Goal: Task Accomplishment & Management: Use online tool/utility

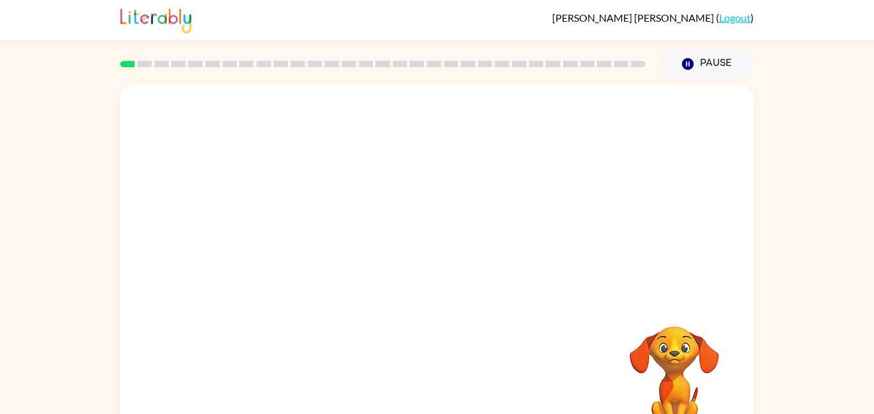
scroll to position [36, 0]
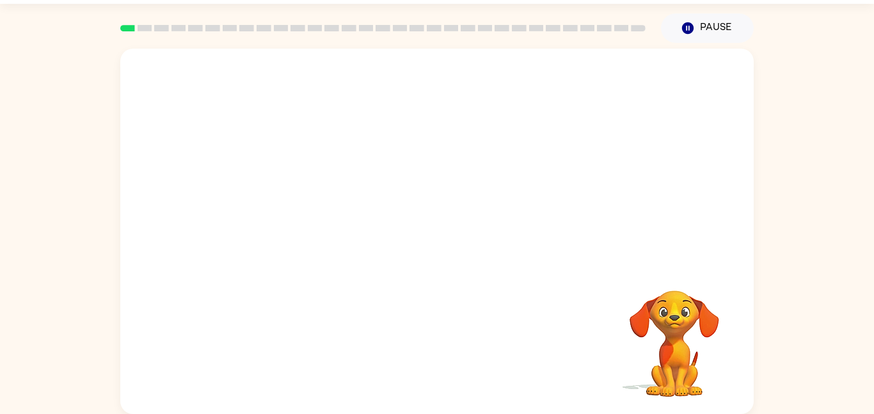
click at [815, 202] on div "Your browser must support playing .mp4 files to use Literably. Please try using…" at bounding box center [437, 228] width 874 height 371
click at [430, 247] on icon "button" at bounding box center [437, 238] width 22 height 22
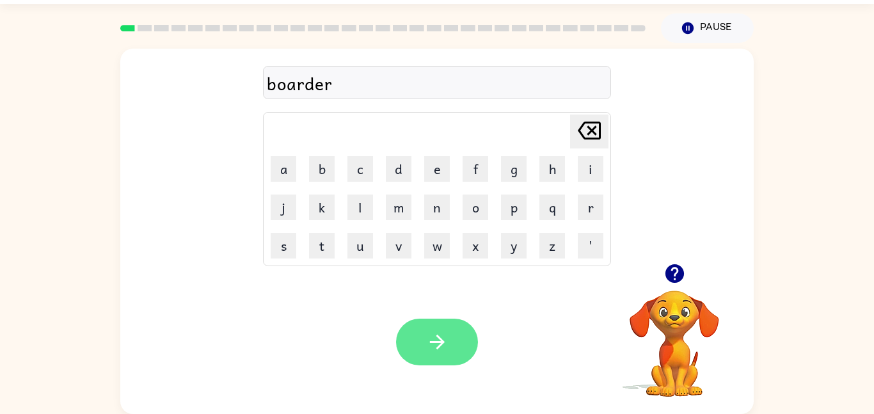
click at [430, 345] on icon "button" at bounding box center [437, 342] width 22 height 22
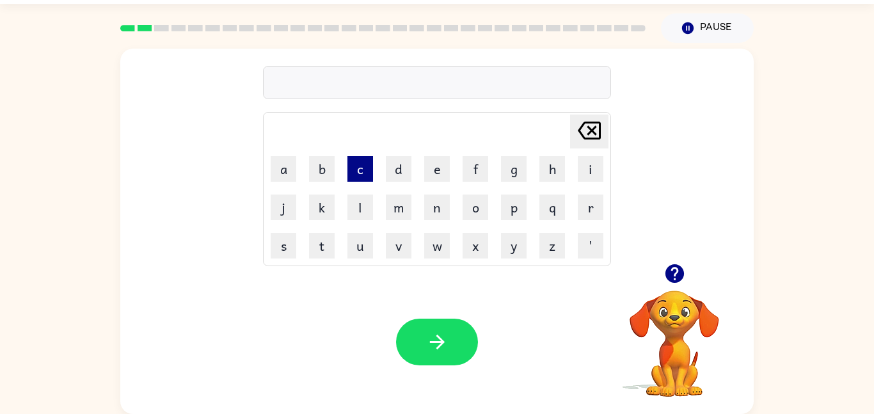
click at [362, 175] on button "c" at bounding box center [361, 169] width 26 height 26
click at [471, 203] on button "o" at bounding box center [476, 208] width 26 height 26
click at [326, 250] on button "t" at bounding box center [322, 246] width 26 height 26
click at [593, 130] on icon "[PERSON_NAME] last character input" at bounding box center [589, 130] width 31 height 31
click at [436, 210] on button "n" at bounding box center [437, 208] width 26 height 26
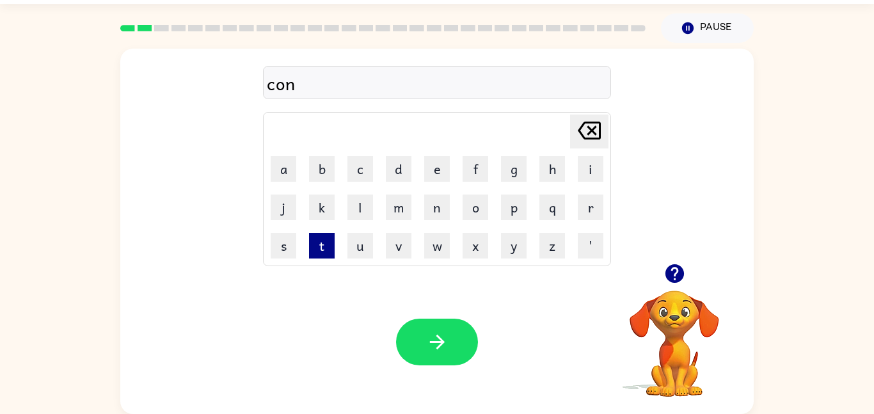
click at [312, 243] on button "t" at bounding box center [322, 246] width 26 height 26
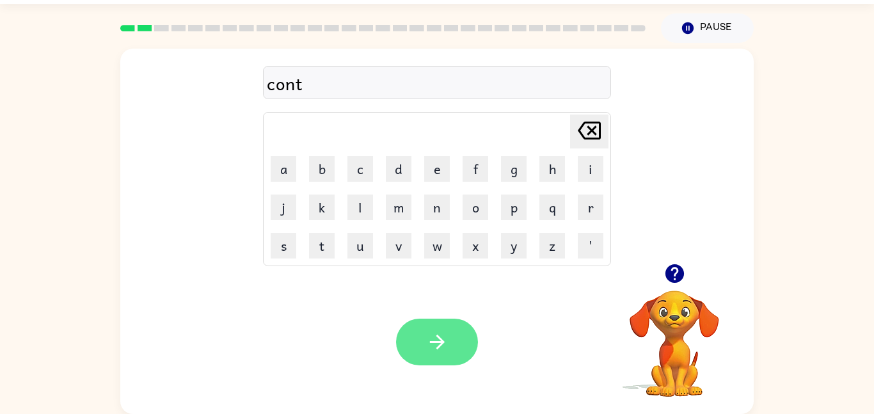
click at [440, 346] on icon "button" at bounding box center [437, 342] width 22 height 22
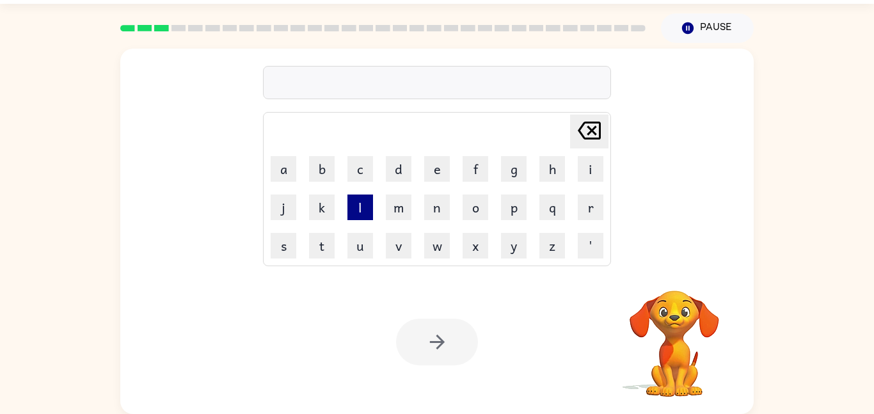
click at [362, 204] on button "l" at bounding box center [361, 208] width 26 height 26
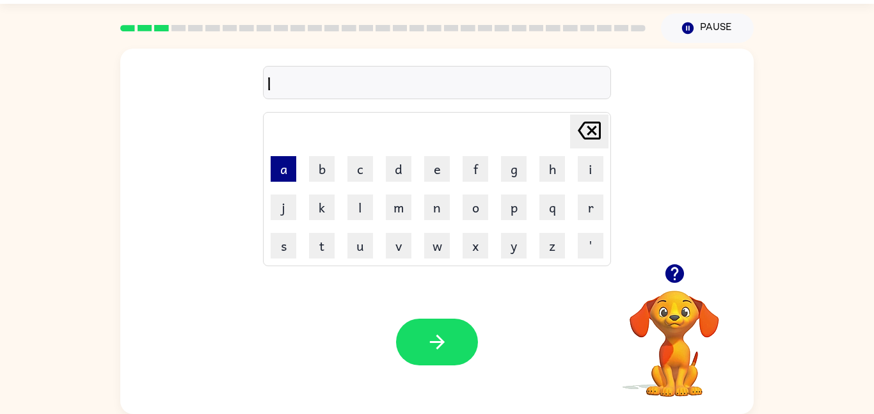
click at [278, 168] on button "a" at bounding box center [284, 169] width 26 height 26
click at [355, 180] on button "c" at bounding box center [361, 169] width 26 height 26
click at [287, 173] on button "a" at bounding box center [284, 169] width 26 height 26
click at [315, 243] on button "t" at bounding box center [322, 246] width 26 height 26
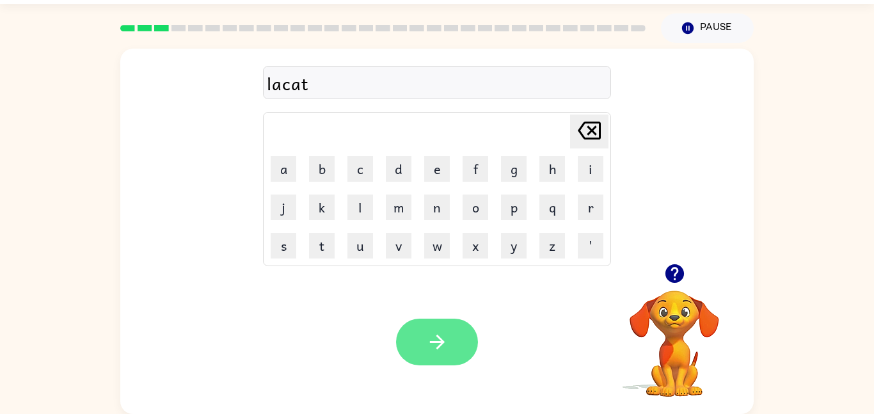
click at [456, 319] on button "button" at bounding box center [437, 342] width 82 height 47
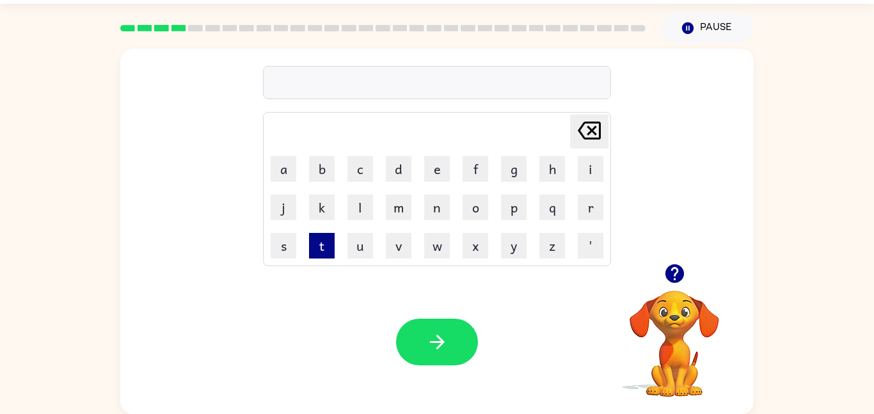
click at [312, 248] on button "t" at bounding box center [322, 246] width 26 height 26
click at [439, 240] on button "w" at bounding box center [437, 246] width 26 height 26
click at [363, 209] on button "l" at bounding box center [361, 208] width 26 height 26
click at [587, 135] on icon "[PERSON_NAME] last character input" at bounding box center [589, 130] width 31 height 31
click at [591, 171] on button "i" at bounding box center [591, 169] width 26 height 26
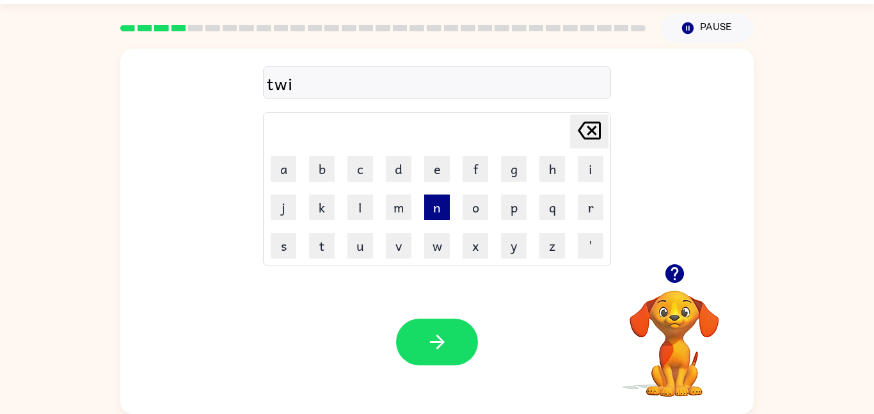
click at [433, 213] on button "n" at bounding box center [437, 208] width 26 height 26
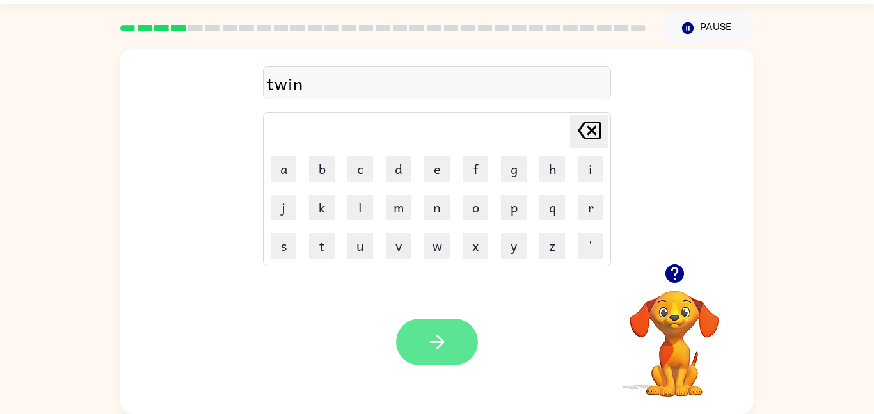
click at [438, 331] on icon "button" at bounding box center [437, 342] width 22 height 22
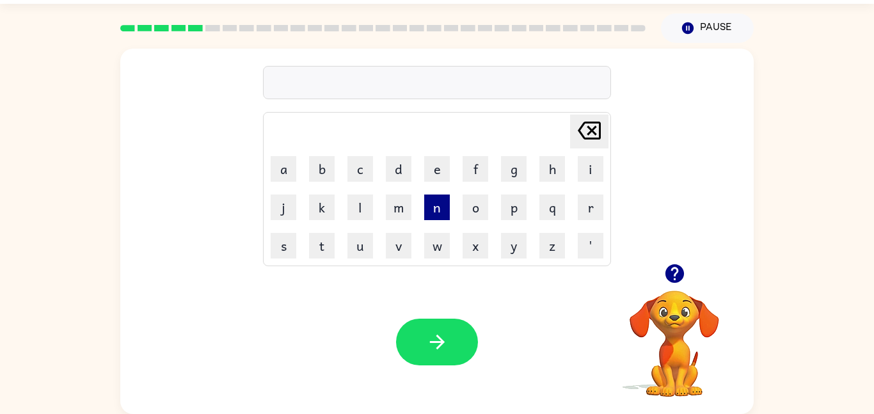
click at [441, 208] on button "n" at bounding box center [437, 208] width 26 height 26
click at [279, 172] on button "a" at bounding box center [284, 169] width 26 height 26
type button "a"
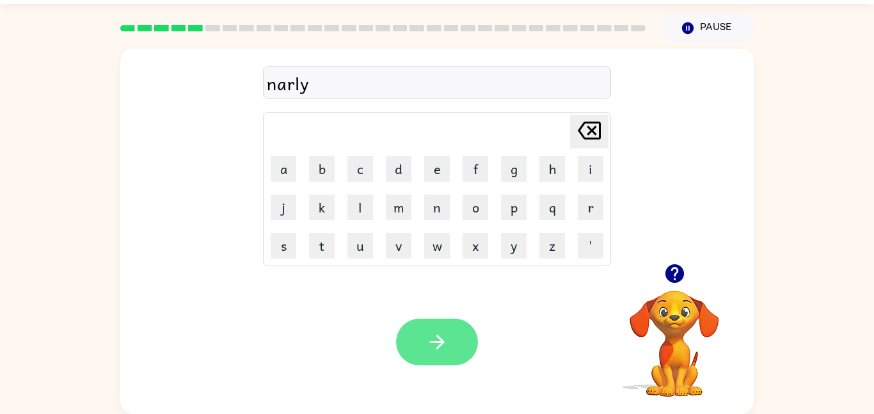
click at [447, 341] on icon "button" at bounding box center [437, 342] width 22 height 22
click at [416, 348] on button "button" at bounding box center [437, 342] width 82 height 47
click at [446, 339] on icon "button" at bounding box center [437, 342] width 22 height 22
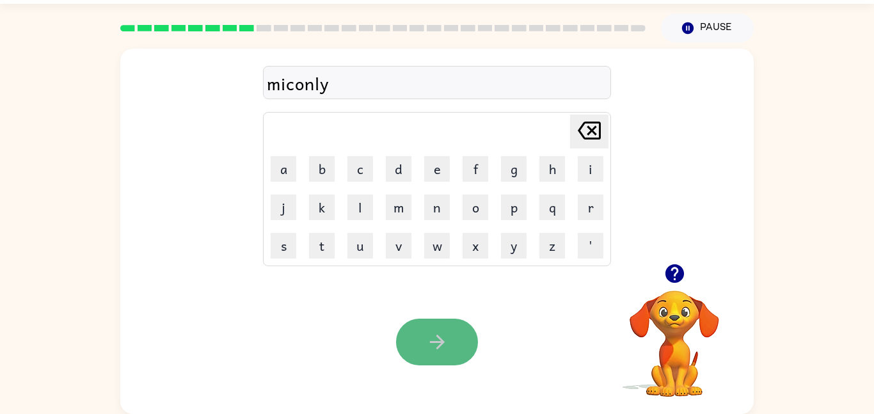
click at [444, 350] on icon "button" at bounding box center [437, 342] width 22 height 22
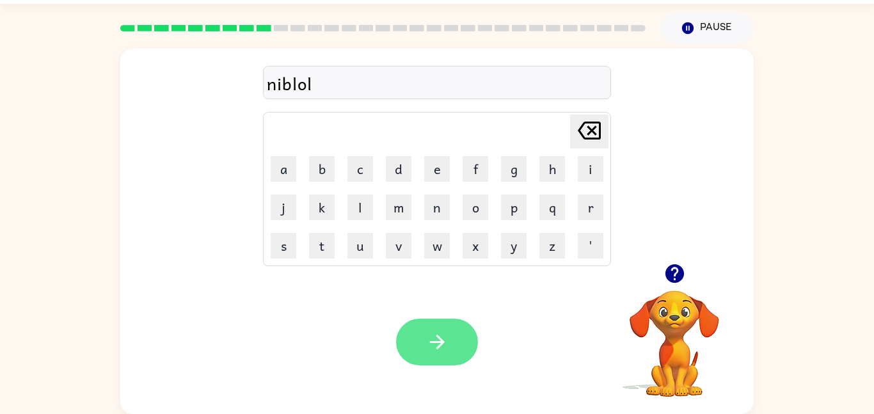
click at [449, 341] on button "button" at bounding box center [437, 342] width 82 height 47
click at [447, 339] on icon "button" at bounding box center [437, 342] width 22 height 22
click at [420, 340] on button "button" at bounding box center [437, 342] width 82 height 47
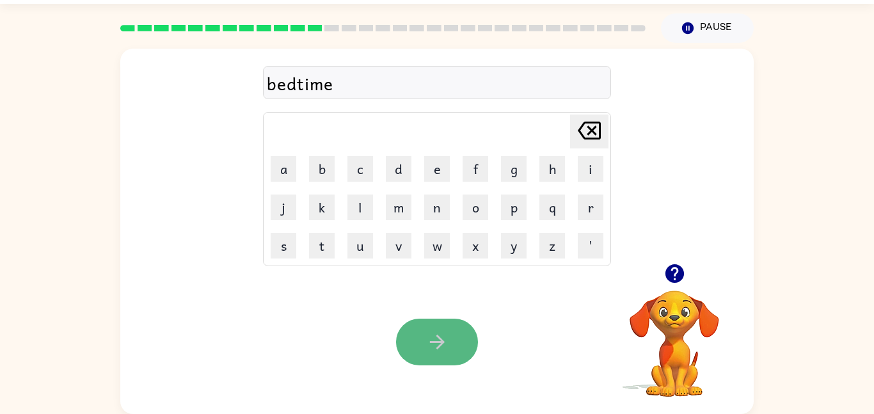
click at [443, 337] on icon "button" at bounding box center [437, 342] width 22 height 22
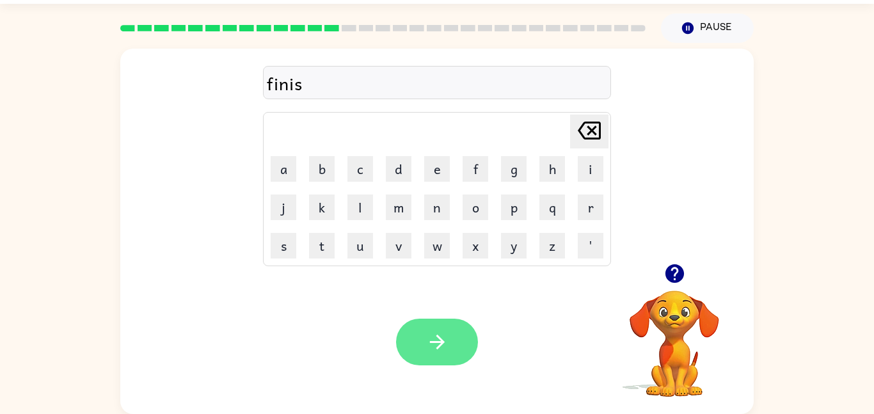
click at [399, 330] on button "button" at bounding box center [437, 342] width 82 height 47
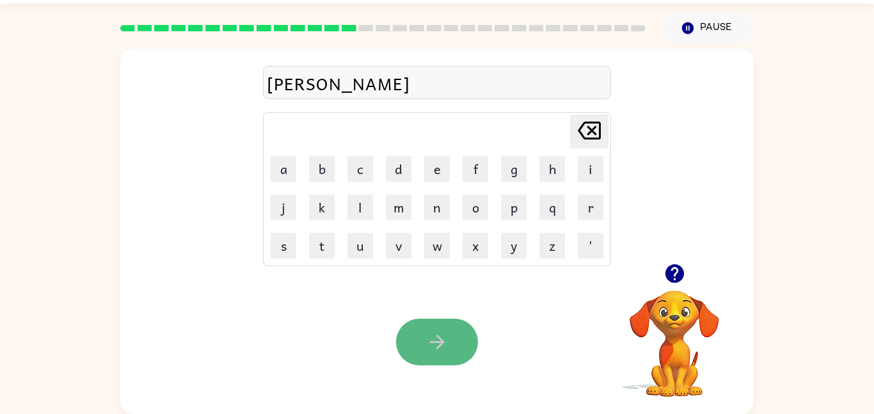
click at [416, 325] on button "button" at bounding box center [437, 342] width 82 height 47
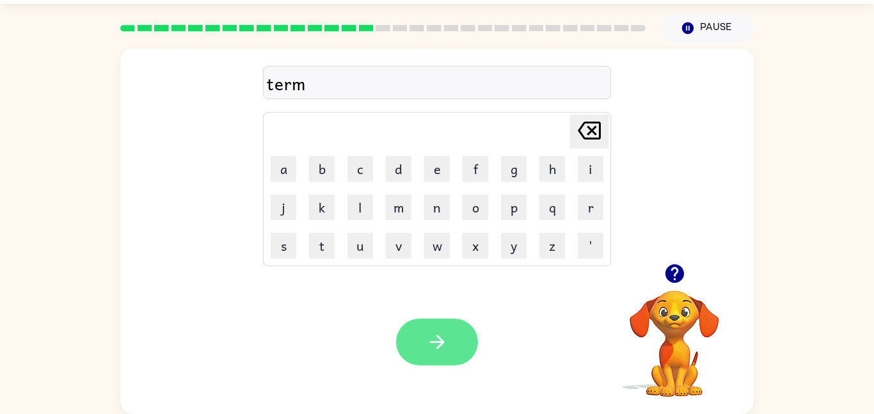
click at [431, 342] on icon "button" at bounding box center [437, 342] width 15 height 15
click at [431, 327] on button "button" at bounding box center [437, 342] width 82 height 47
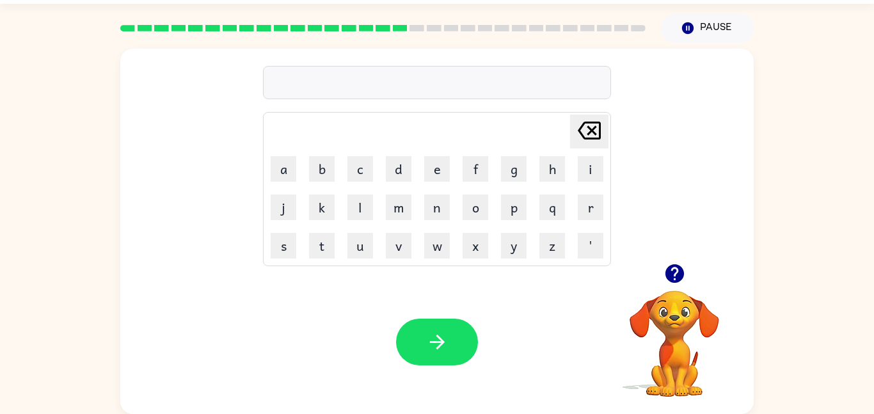
click at [431, 327] on button "button" at bounding box center [437, 342] width 82 height 47
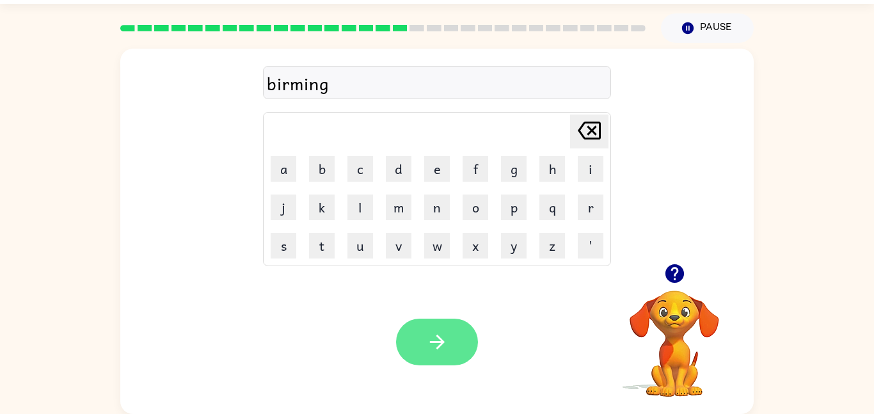
click at [410, 330] on button "button" at bounding box center [437, 342] width 82 height 47
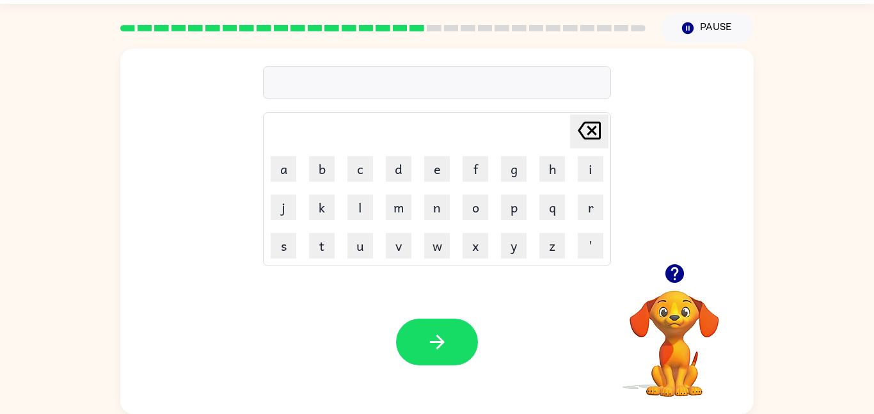
click at [407, 88] on div at bounding box center [437, 82] width 348 height 33
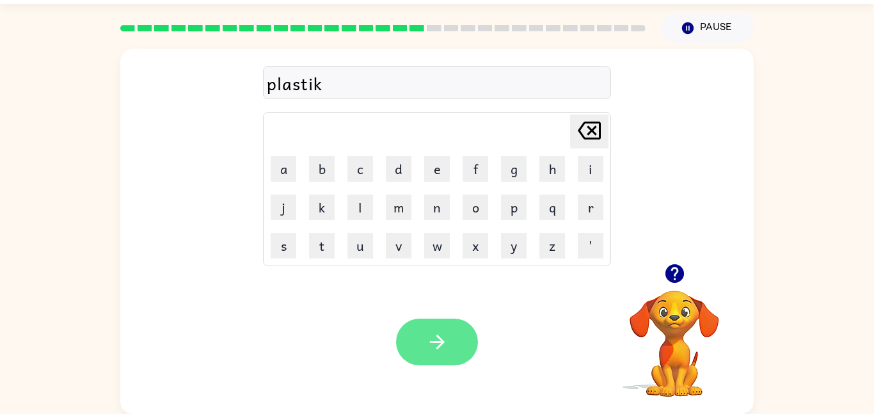
click at [445, 343] on icon "button" at bounding box center [437, 342] width 22 height 22
click at [435, 337] on icon "button" at bounding box center [437, 342] width 22 height 22
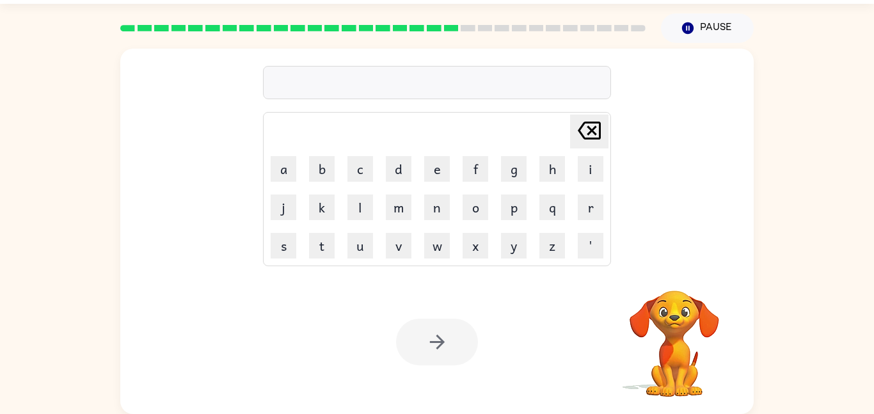
click at [435, 337] on div at bounding box center [437, 342] width 82 height 47
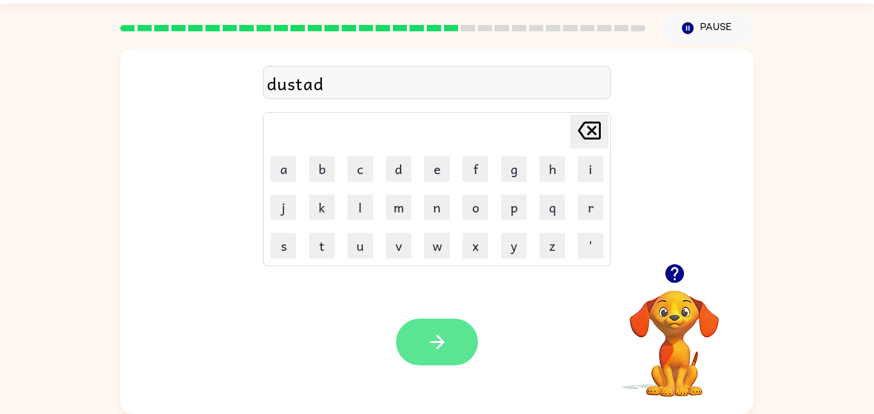
click at [436, 353] on icon "button" at bounding box center [437, 342] width 22 height 22
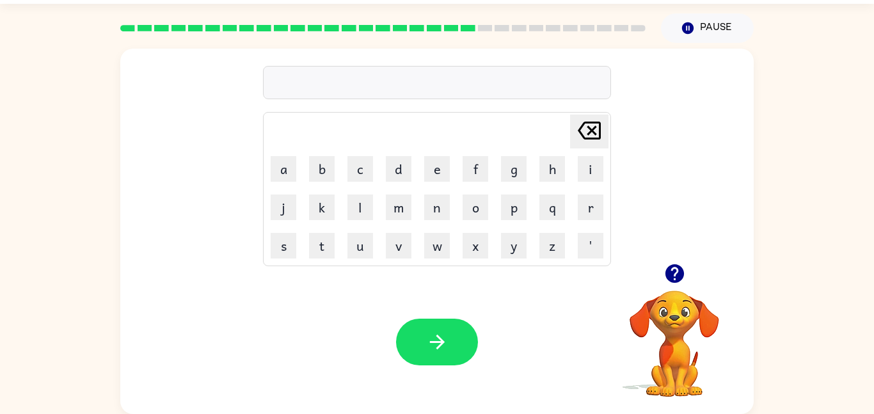
click at [433, 79] on div at bounding box center [437, 82] width 348 height 33
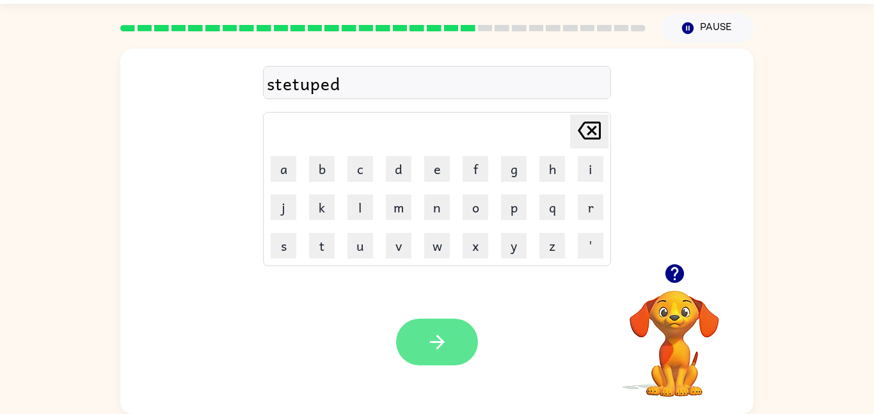
click at [428, 344] on icon "button" at bounding box center [437, 342] width 22 height 22
click at [442, 350] on icon "button" at bounding box center [437, 342] width 22 height 22
click at [436, 346] on icon "button" at bounding box center [437, 342] width 22 height 22
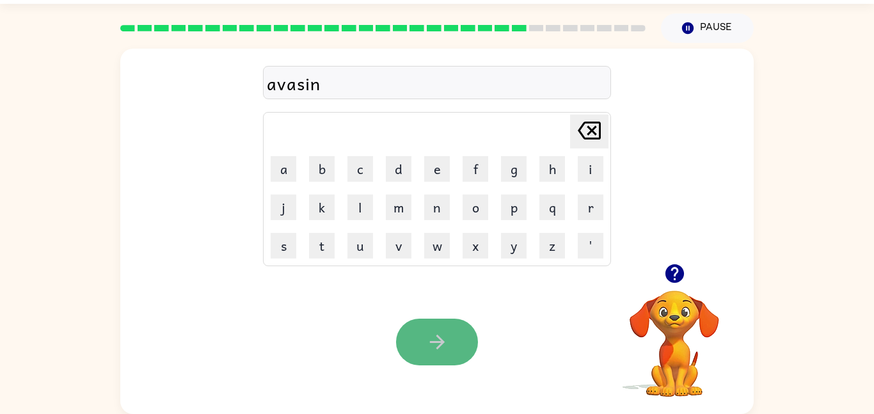
click at [426, 325] on button "button" at bounding box center [437, 342] width 82 height 47
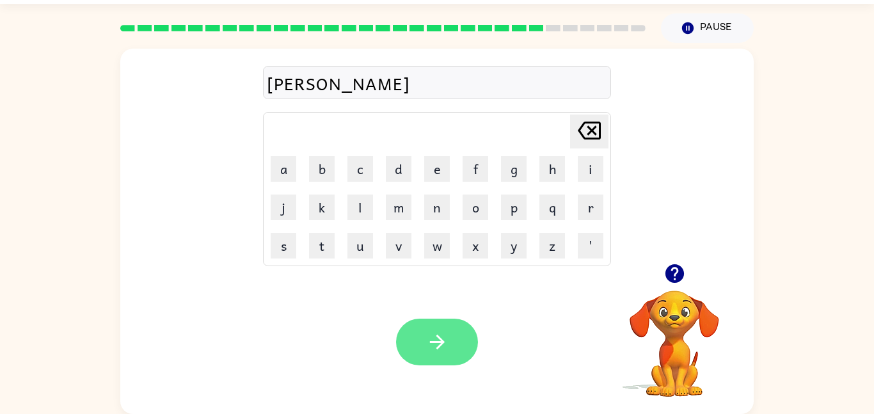
click at [405, 339] on button "button" at bounding box center [437, 342] width 82 height 47
click at [415, 350] on button "button" at bounding box center [437, 342] width 82 height 47
click at [424, 335] on button "button" at bounding box center [437, 342] width 82 height 47
click at [420, 353] on button "button" at bounding box center [437, 342] width 82 height 47
click at [439, 349] on icon "button" at bounding box center [437, 342] width 22 height 22
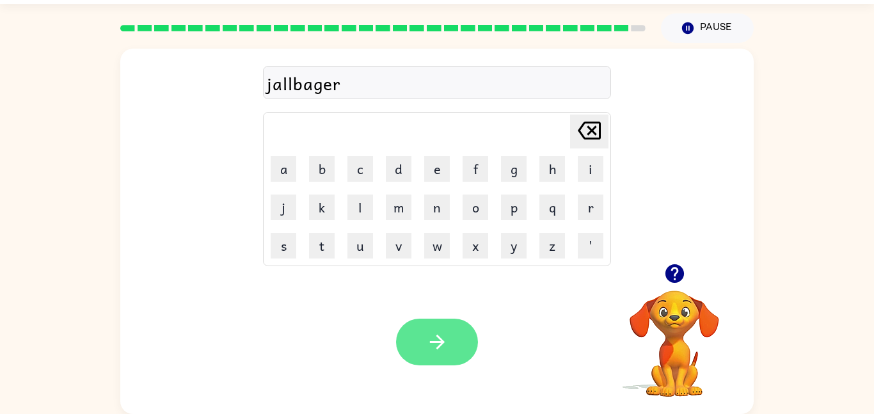
click at [465, 325] on button "button" at bounding box center [437, 342] width 82 height 47
